Goal: Navigation & Orientation: Find specific page/section

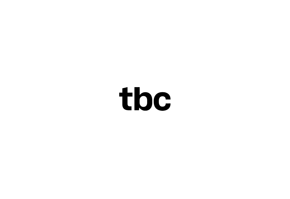
scroll to position [0, 31]
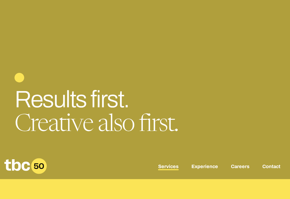
click at [166, 170] on link "Services" at bounding box center [168, 167] width 20 height 6
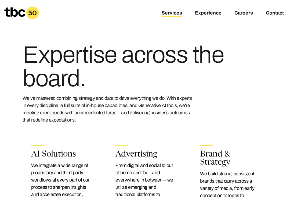
click at [13, 17] on icon at bounding box center [21, 12] width 35 height 13
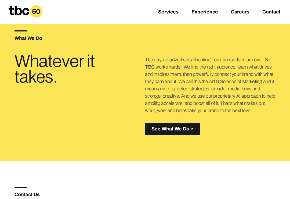
scroll to position [175, 0]
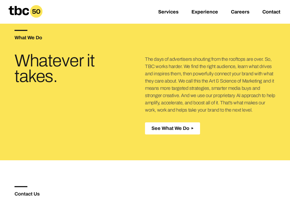
click at [169, 131] on span "See What We Do" at bounding box center [170, 128] width 38 height 6
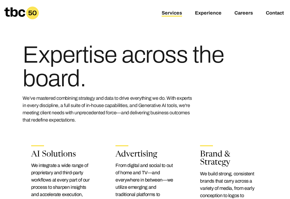
click at [19, 10] on icon at bounding box center [21, 12] width 35 height 13
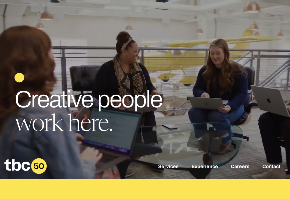
click at [209, 170] on link "Experience" at bounding box center [204, 167] width 27 height 6
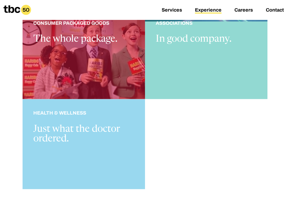
scroll to position [431, 0]
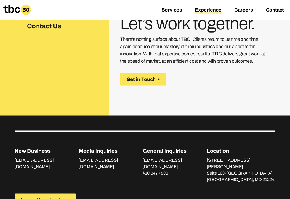
scroll to position [681, 0]
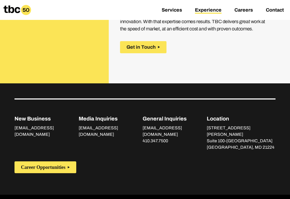
click at [169, 12] on link "Services" at bounding box center [172, 10] width 20 height 6
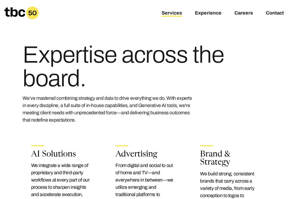
click at [11, 14] on icon at bounding box center [14, 11] width 21 height 9
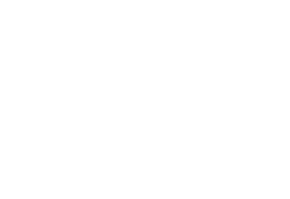
scroll to position [0, 31]
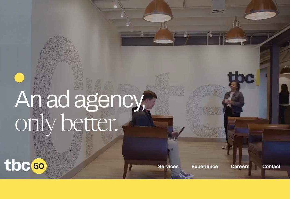
click at [276, 170] on link "Contact" at bounding box center [271, 167] width 18 height 6
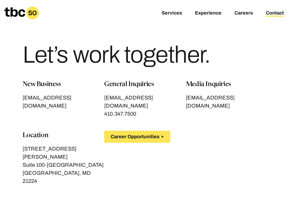
click at [249, 13] on link "Careers" at bounding box center [243, 13] width 19 height 6
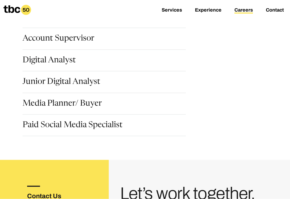
scroll to position [99, 0]
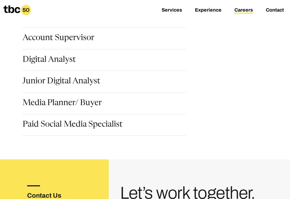
click at [68, 126] on link "Paid Social Media Specialist" at bounding box center [73, 125] width 100 height 9
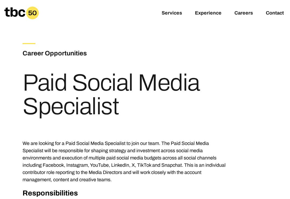
click at [169, 12] on link "Services" at bounding box center [172, 13] width 20 height 6
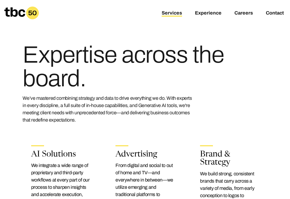
click at [11, 11] on icon at bounding box center [14, 11] width 21 height 9
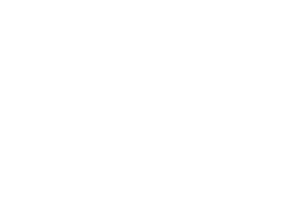
scroll to position [0, 31]
